Goal: Task Accomplishment & Management: Use online tool/utility

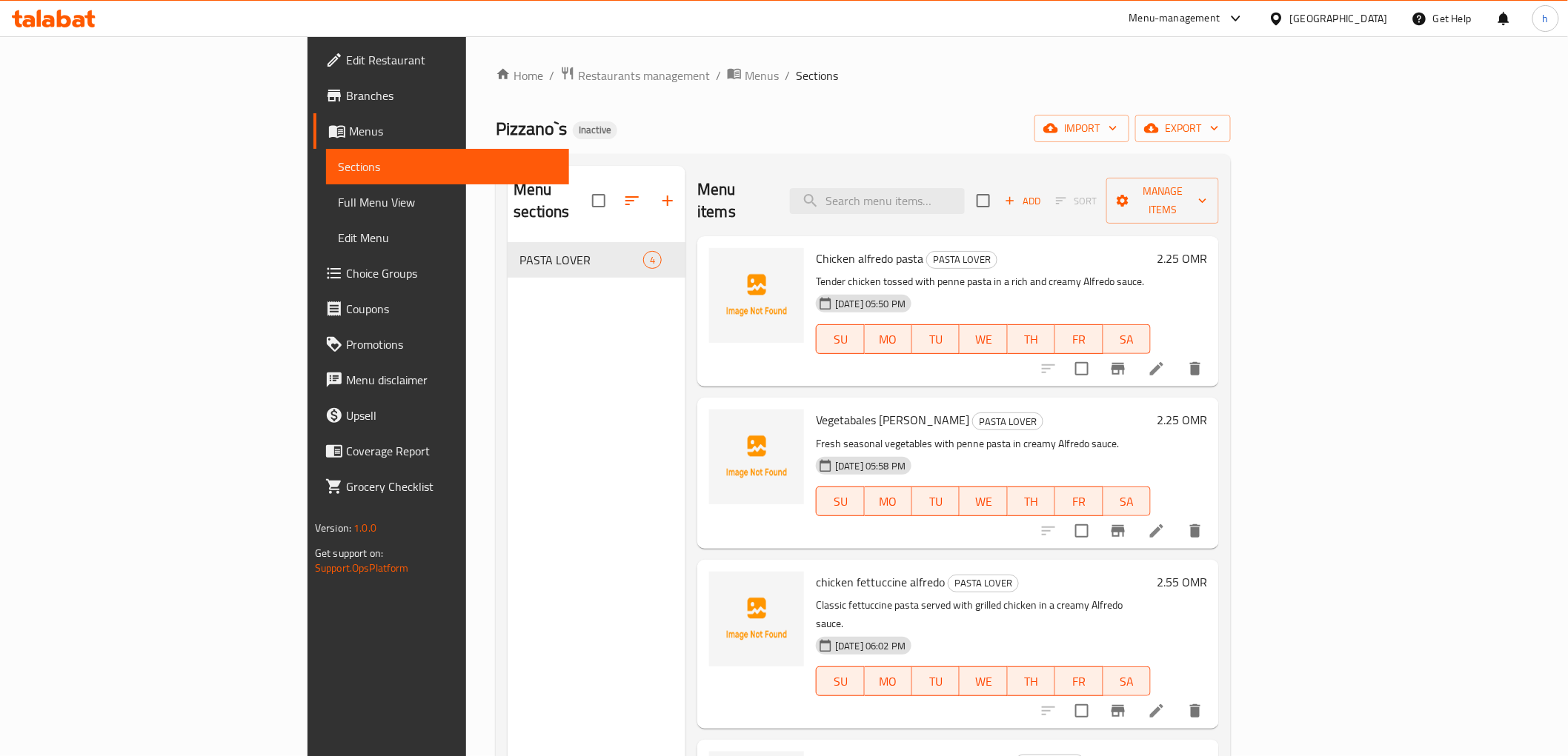
click at [525, 337] on div "Menu sections PASTA LOVER 4" at bounding box center [596, 544] width 178 height 756
click at [1120, 123] on icon "button" at bounding box center [1112, 127] width 15 height 15
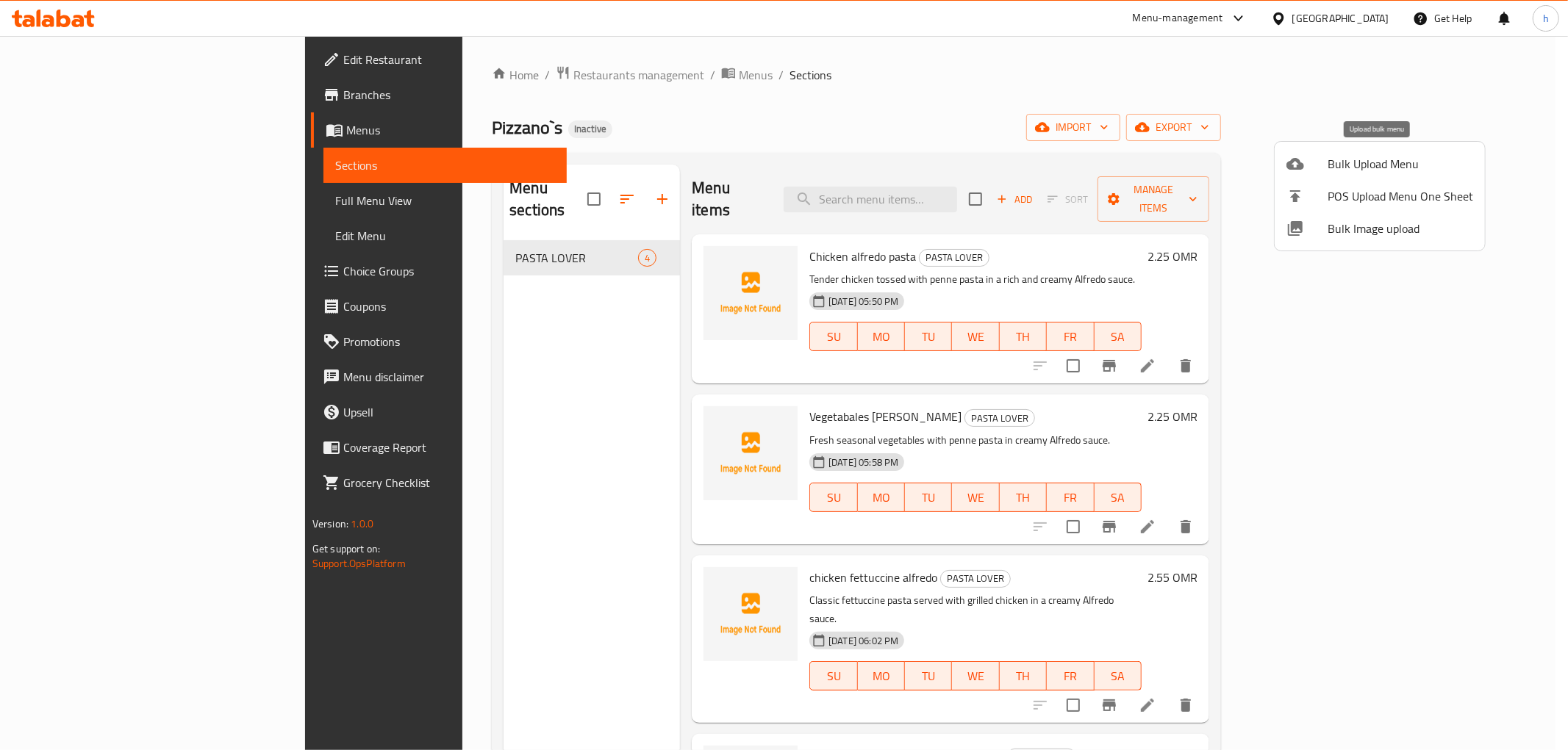
click at [1362, 159] on span "Bulk Upload Menu" at bounding box center [1400, 164] width 145 height 18
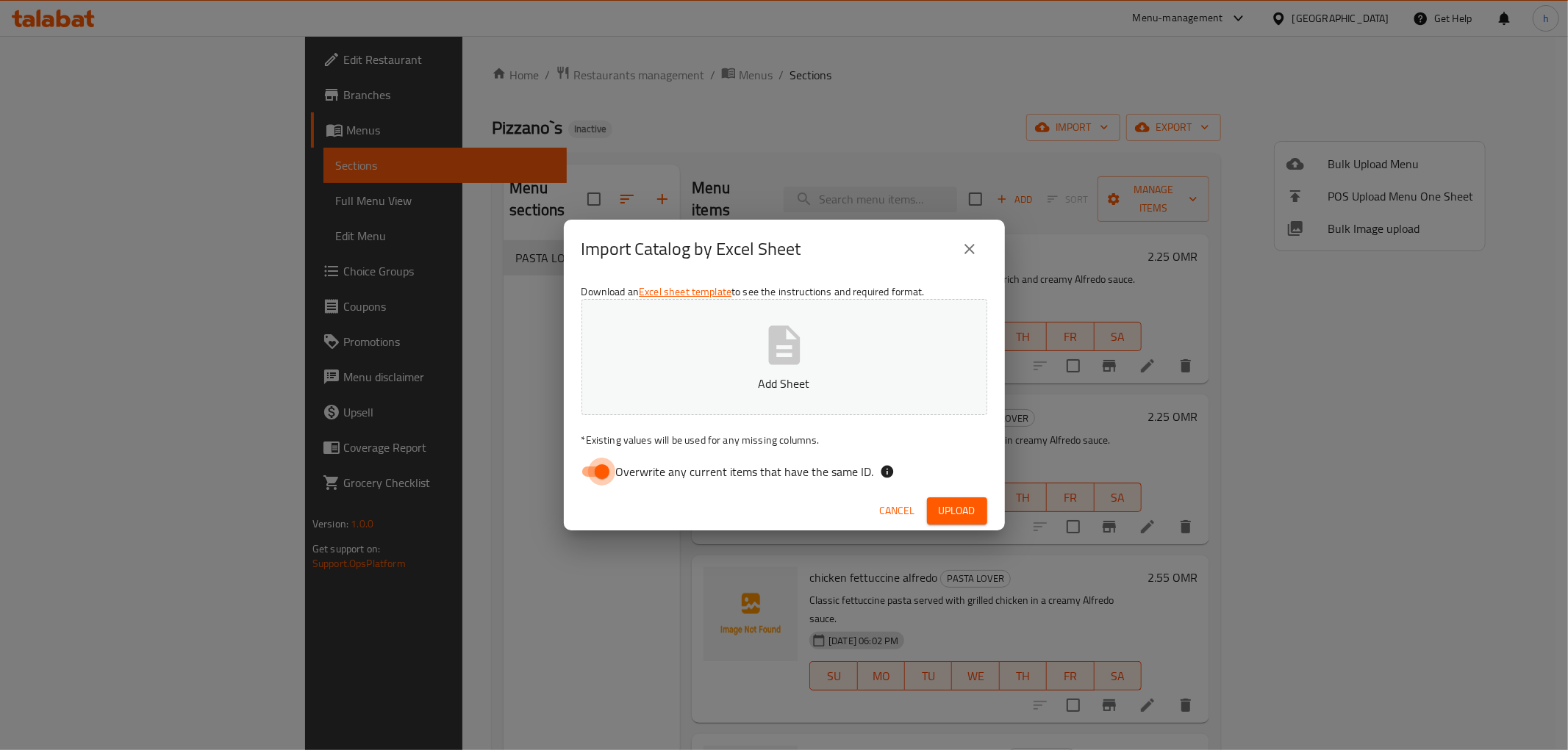
click at [600, 485] on input "Overwrite any current items that have the same ID." at bounding box center [601, 472] width 83 height 27
checkbox input "false"
click at [972, 520] on span "Upload" at bounding box center [956, 511] width 36 height 19
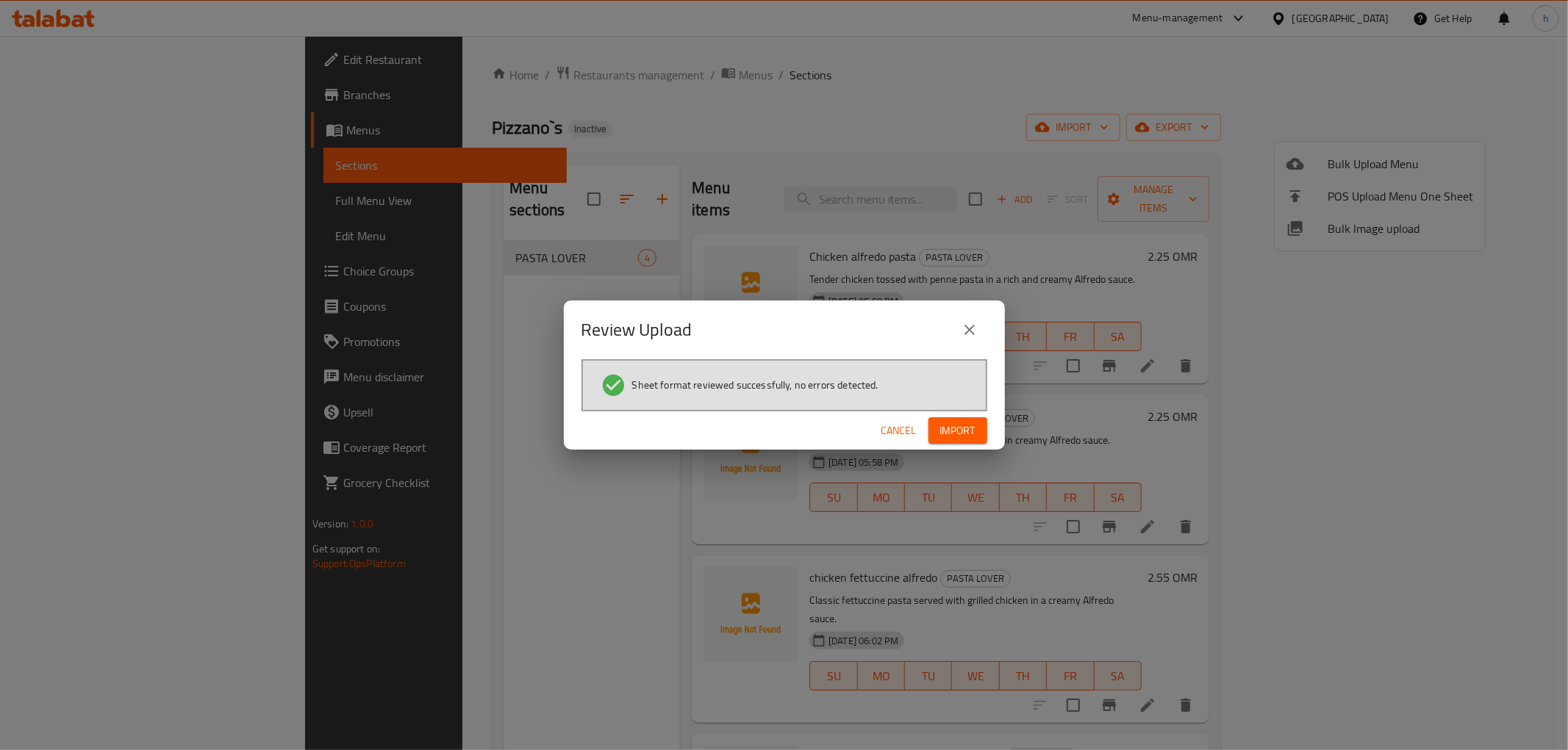
click at [959, 427] on span "Import" at bounding box center [958, 430] width 35 height 19
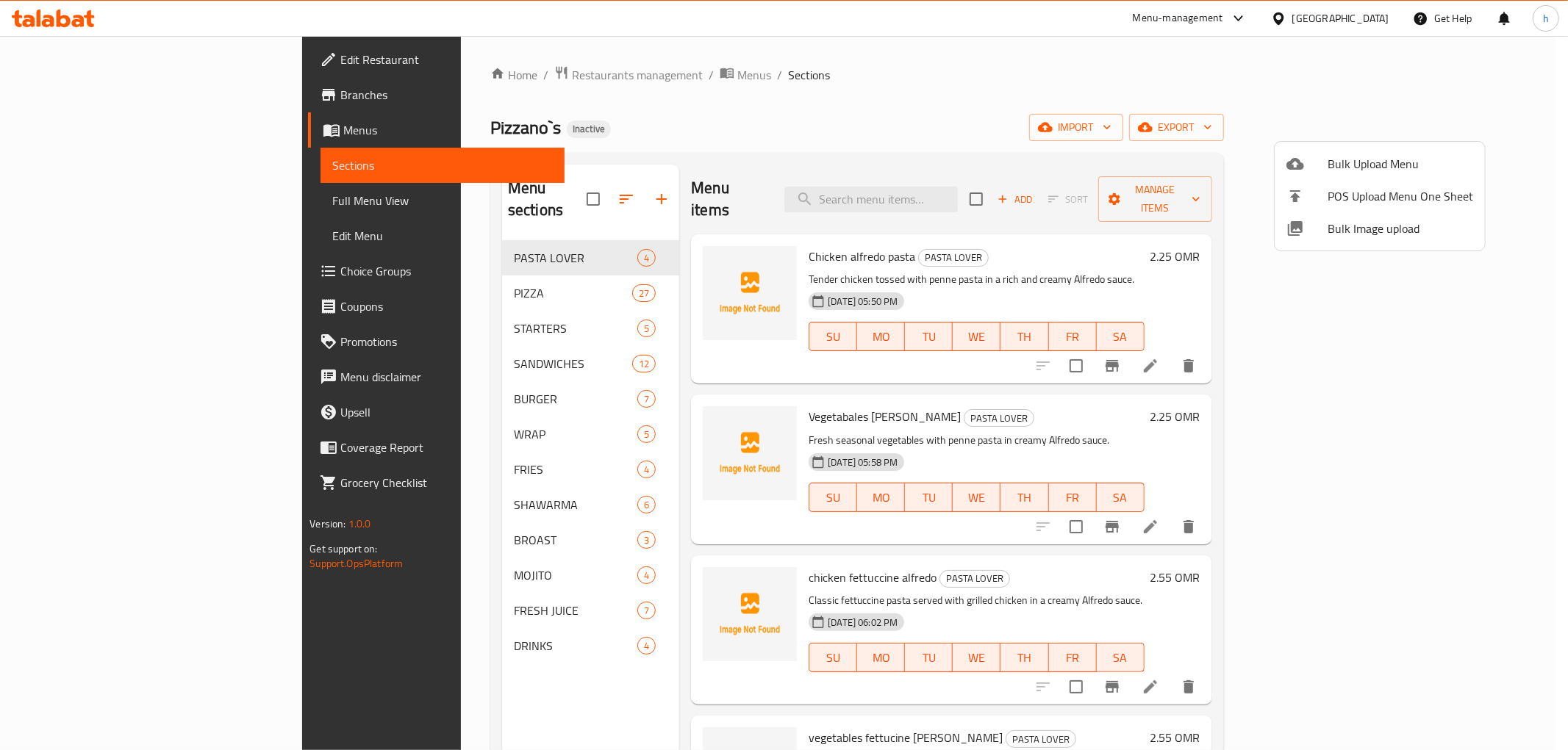
click at [1135, 266] on div at bounding box center [784, 375] width 1568 height 750
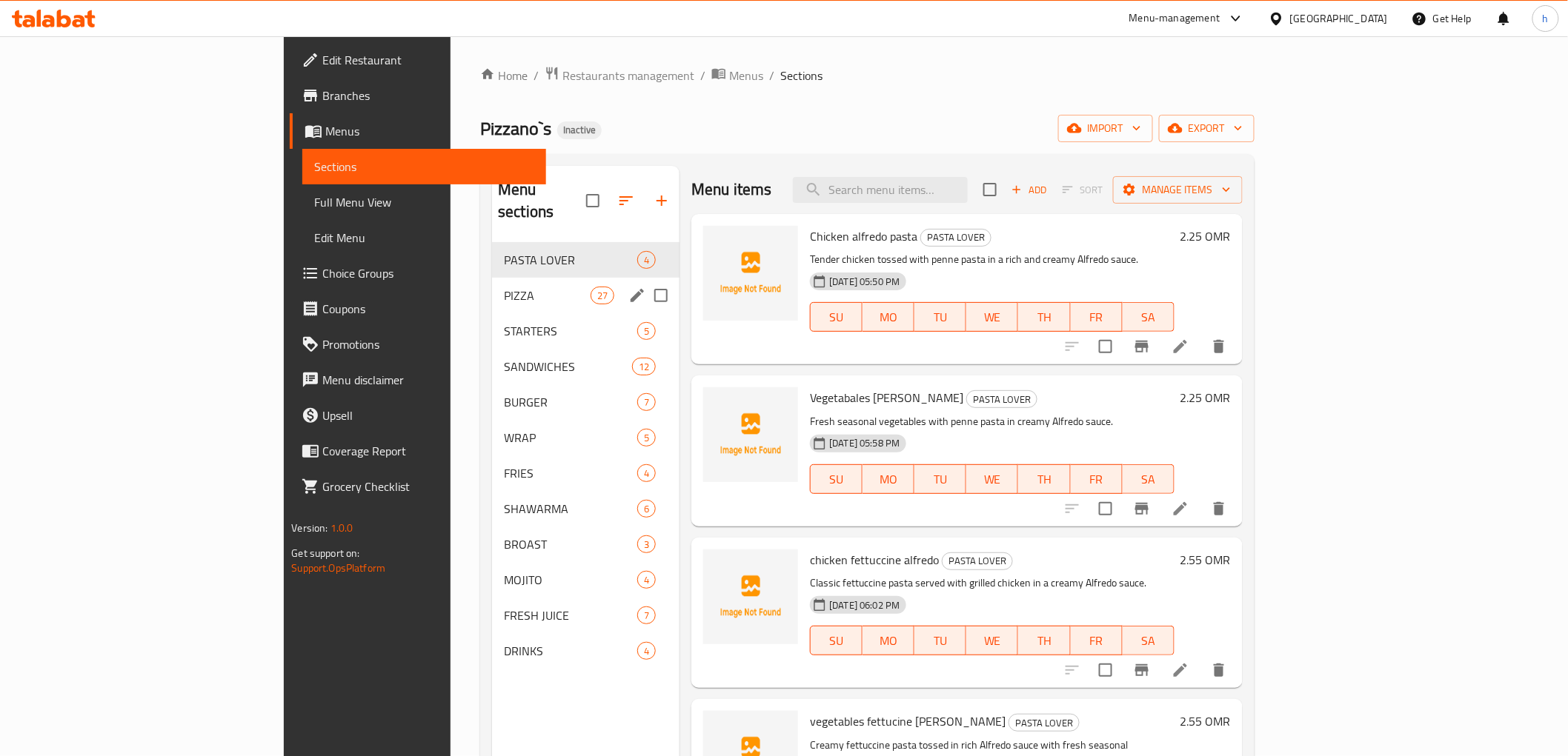
click at [492, 283] on div "PIZZA 27" at bounding box center [586, 295] width 188 height 36
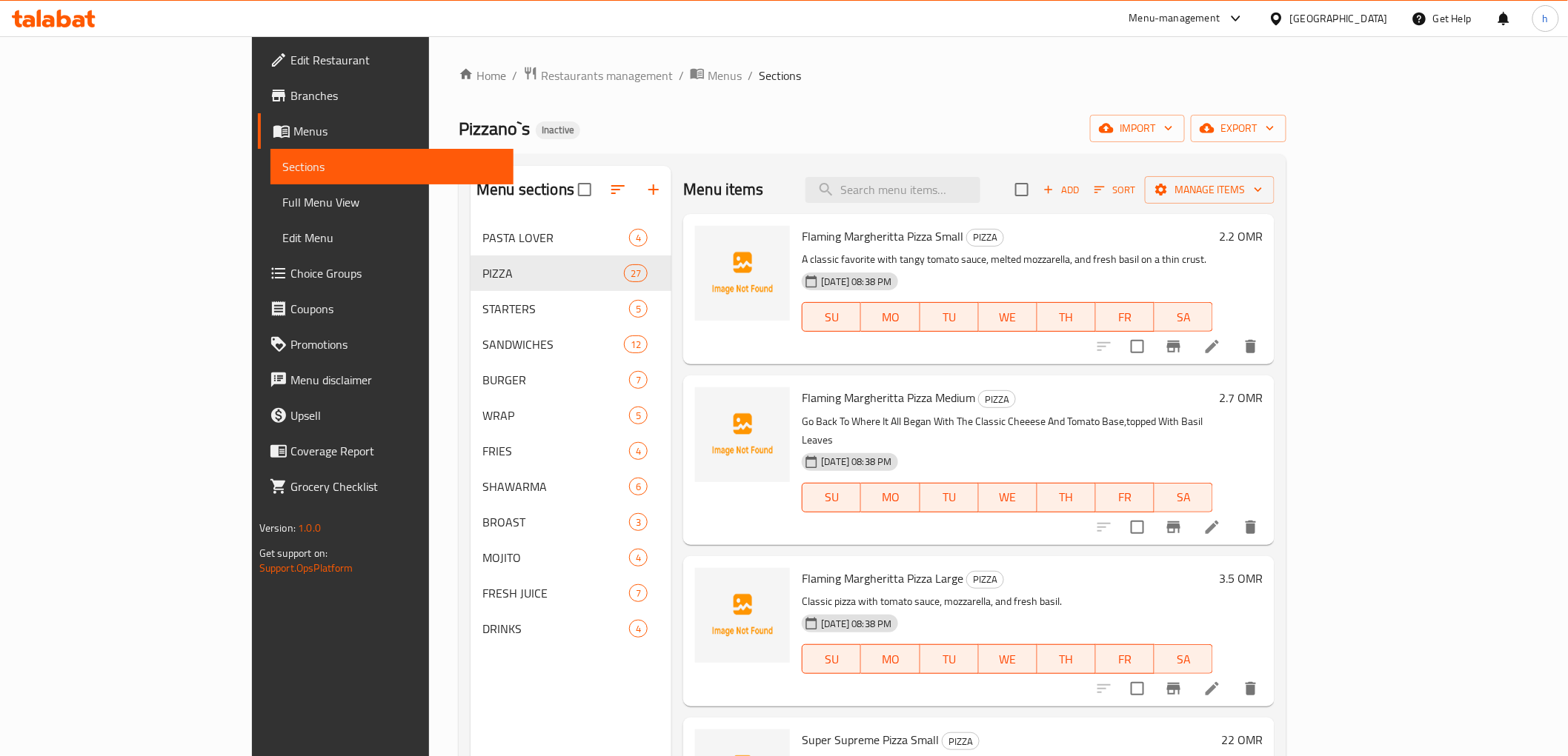
drag, startPoint x: 48, startPoint y: 203, endPoint x: 94, endPoint y: 211, distance: 46.7
click at [283, 203] on span "Full Menu View" at bounding box center [392, 203] width 219 height 18
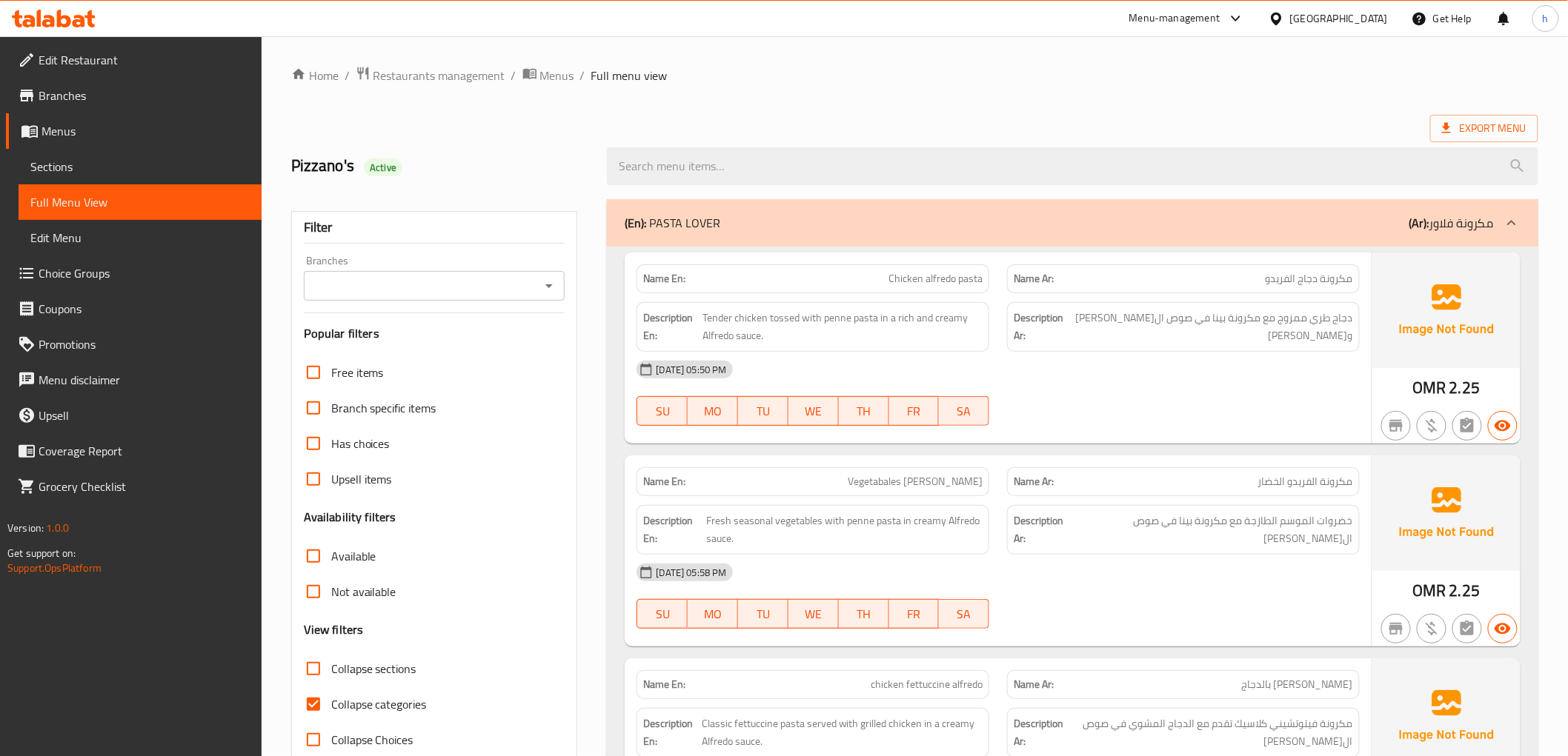
click at [312, 712] on input "Collapse categories" at bounding box center [313, 705] width 36 height 36
checkbox input "false"
click at [1468, 128] on span "Export Menu" at bounding box center [1484, 128] width 84 height 19
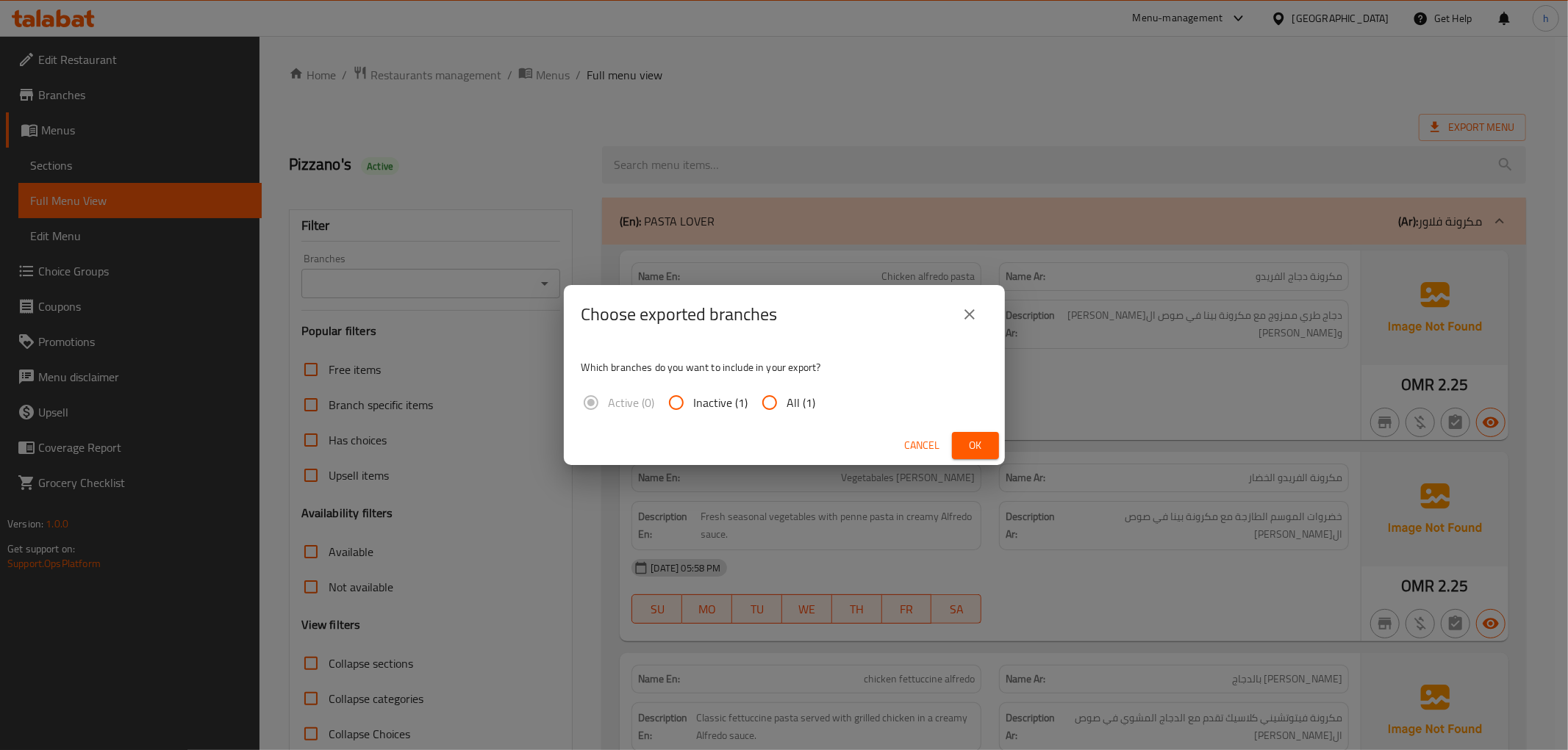
click at [789, 405] on span "All (1)" at bounding box center [801, 403] width 28 height 18
click at [787, 405] on input "All (1)" at bounding box center [770, 403] width 35 height 35
radio input "true"
click at [973, 449] on span "Ok" at bounding box center [976, 445] width 24 height 19
